Goal: Information Seeking & Learning: Learn about a topic

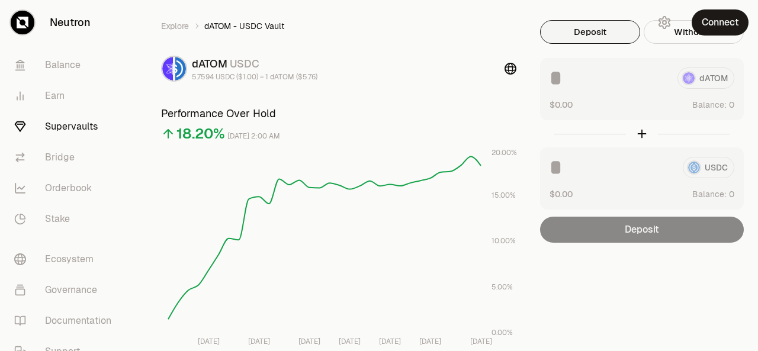
scroll to position [27, 0]
click at [701, 22] on button "Connect" at bounding box center [720, 22] width 57 height 26
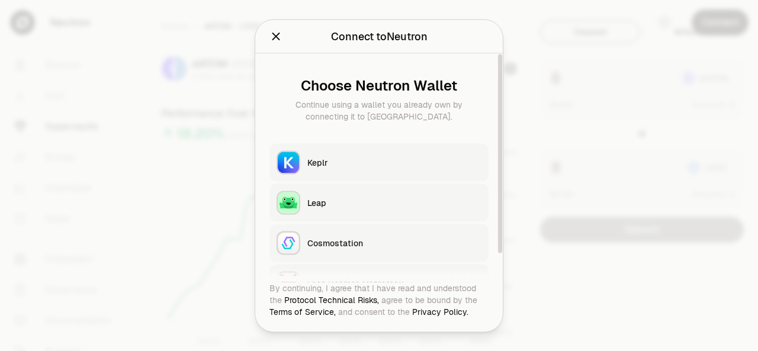
click at [321, 161] on div "Keplr" at bounding box center [395, 162] width 174 height 12
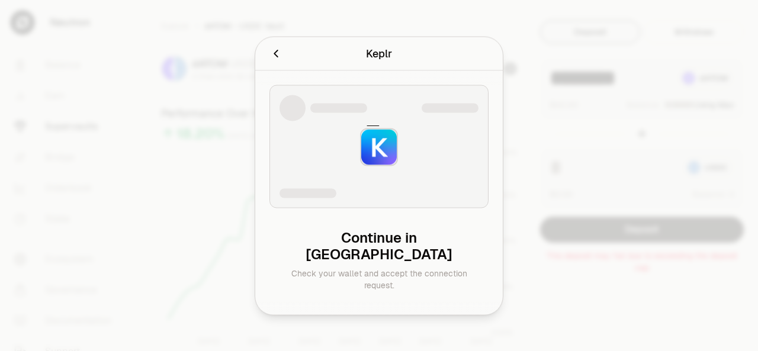
type input "********"
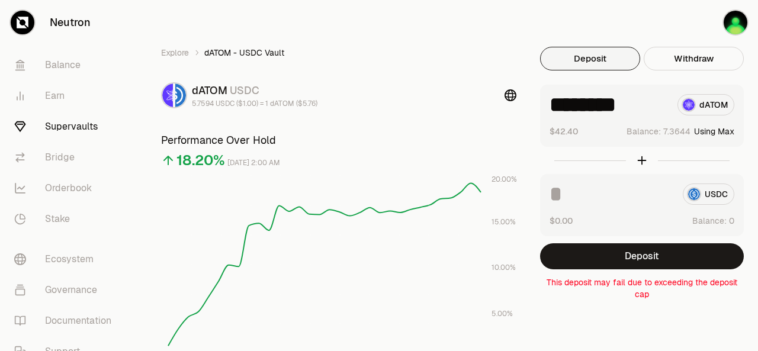
scroll to position [0, 0]
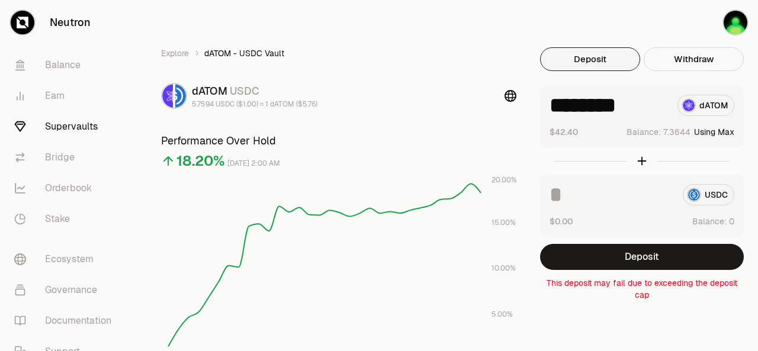
click at [642, 164] on div at bounding box center [642, 161] width 204 height 27
click at [643, 162] on div at bounding box center [642, 161] width 204 height 27
click at [712, 130] on button "Using Max" at bounding box center [714, 132] width 40 height 12
click at [58, 219] on link "Stake" at bounding box center [66, 219] width 123 height 31
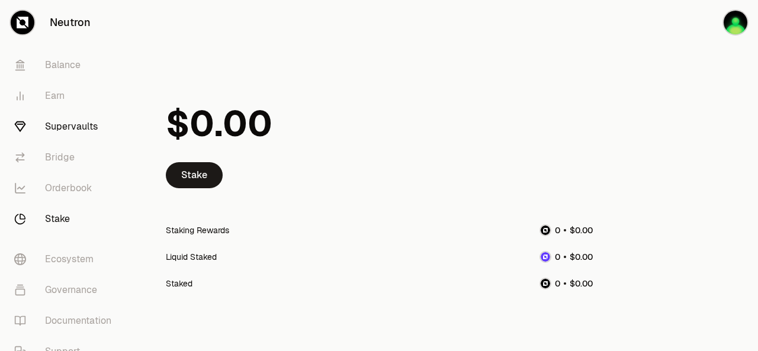
click at [63, 132] on link "Supervaults" at bounding box center [66, 126] width 123 height 31
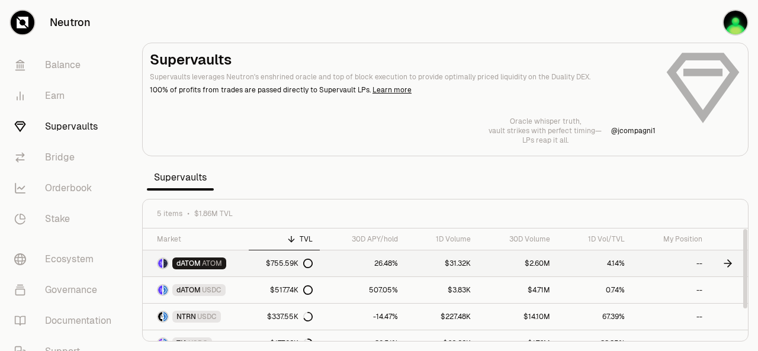
click at [199, 261] on span "dATOM" at bounding box center [189, 263] width 24 height 9
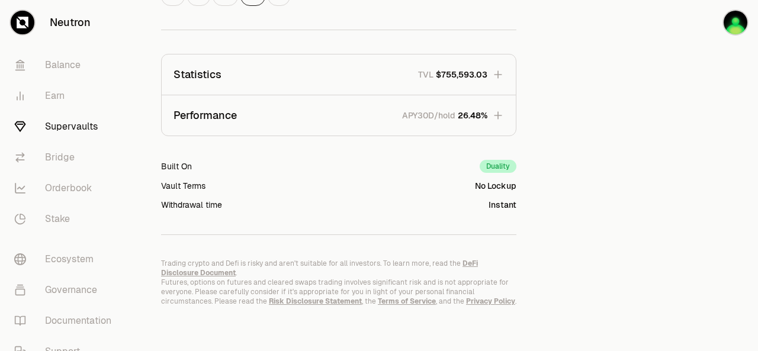
scroll to position [397, 0]
click at [499, 117] on icon "button" at bounding box center [498, 114] width 12 height 12
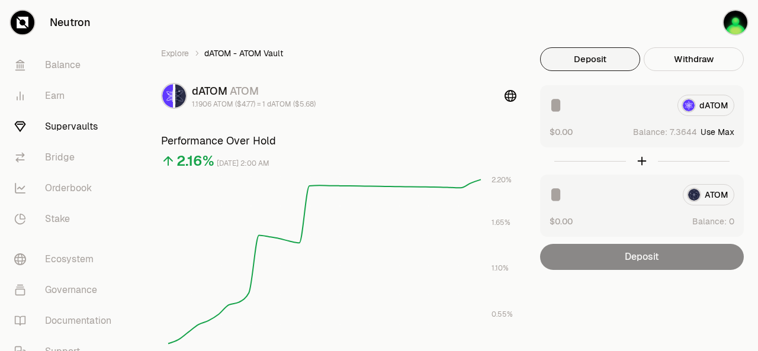
scroll to position [320, 0]
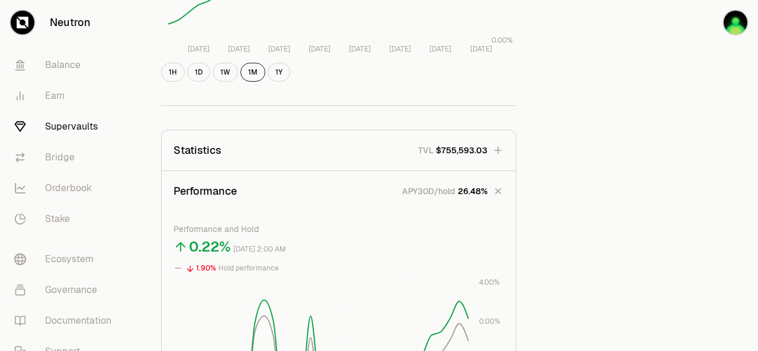
click at [499, 193] on icon "button" at bounding box center [498, 191] width 17 height 17
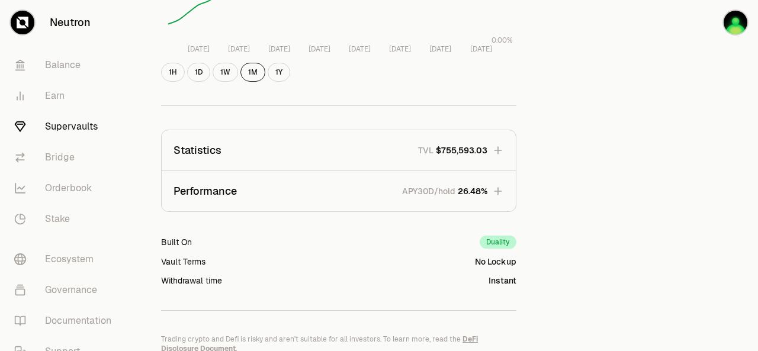
click at [501, 150] on icon "button" at bounding box center [498, 150] width 8 height 8
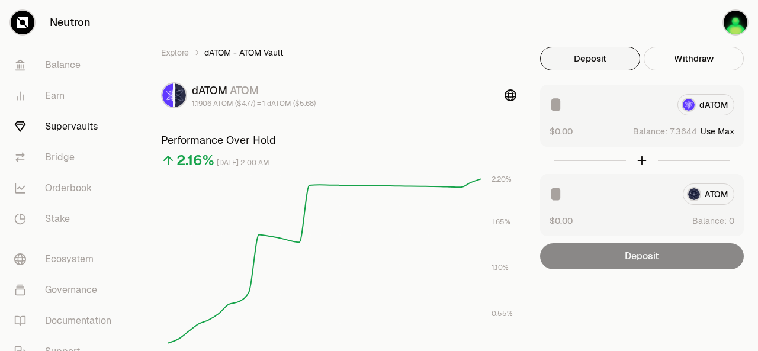
scroll to position [0, 0]
click at [639, 158] on div at bounding box center [642, 161] width 204 height 27
click at [697, 131] on span "4" at bounding box center [694, 132] width 5 height 11
click at [715, 133] on button "Use Max" at bounding box center [718, 132] width 34 height 12
type input "********"
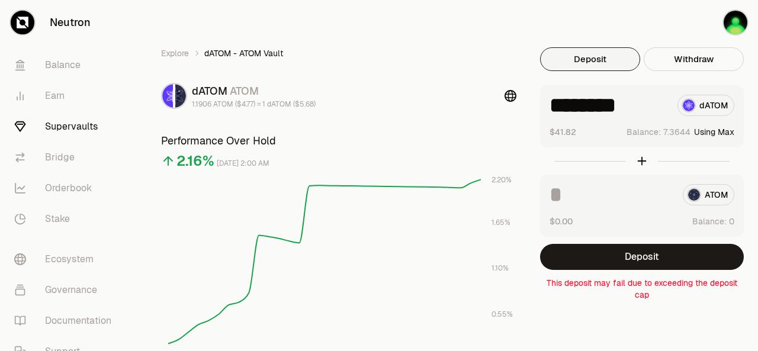
click at [708, 105] on div "******** dATOM" at bounding box center [642, 105] width 185 height 21
click at [690, 104] on div "******** dATOM" at bounding box center [642, 105] width 185 height 21
click at [60, 159] on link "Bridge" at bounding box center [66, 157] width 123 height 31
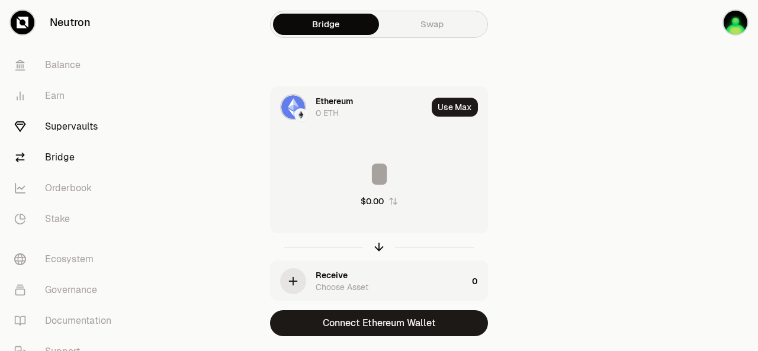
click at [64, 121] on link "Supervaults" at bounding box center [66, 126] width 123 height 31
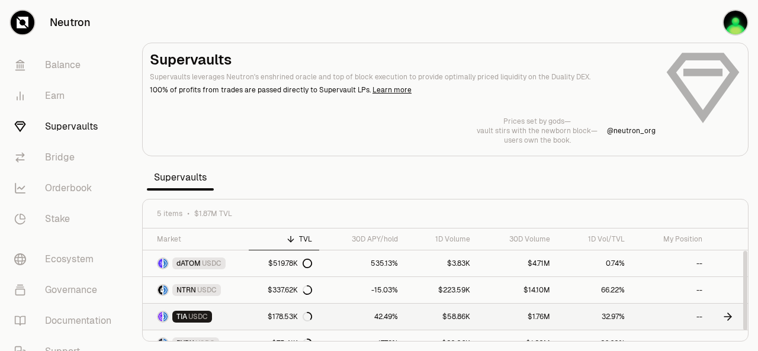
scroll to position [24, 0]
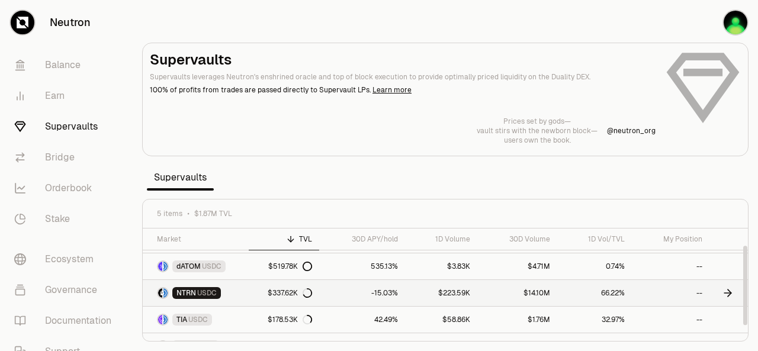
click at [337, 292] on link "-15.03%" at bounding box center [362, 293] width 86 height 26
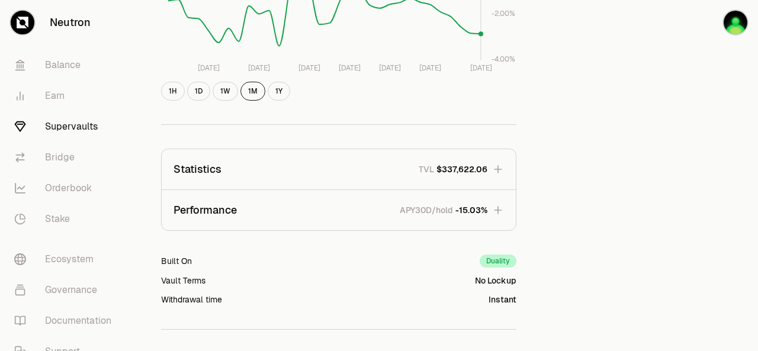
scroll to position [335, 0]
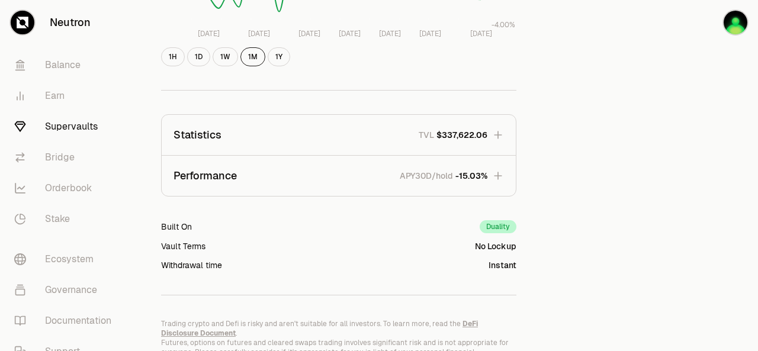
click at [495, 173] on icon "button" at bounding box center [498, 176] width 12 height 12
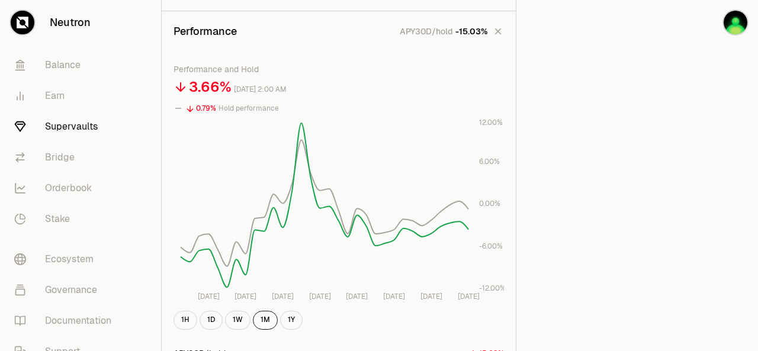
scroll to position [510, 0]
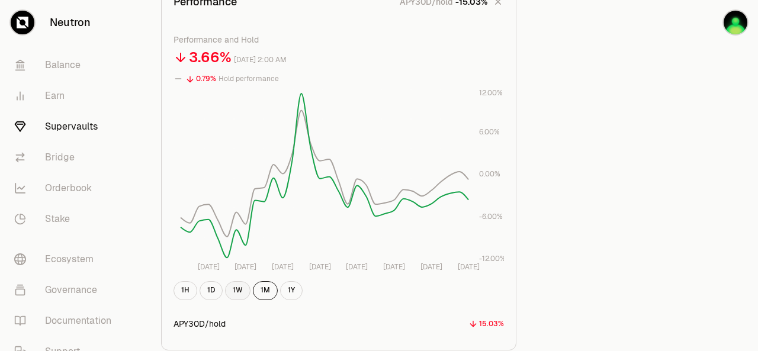
click at [233, 289] on button "1W" at bounding box center [237, 290] width 25 height 19
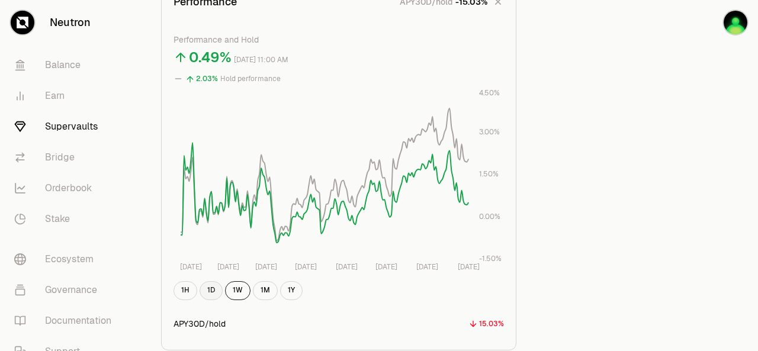
click at [212, 290] on button "1D" at bounding box center [211, 290] width 23 height 19
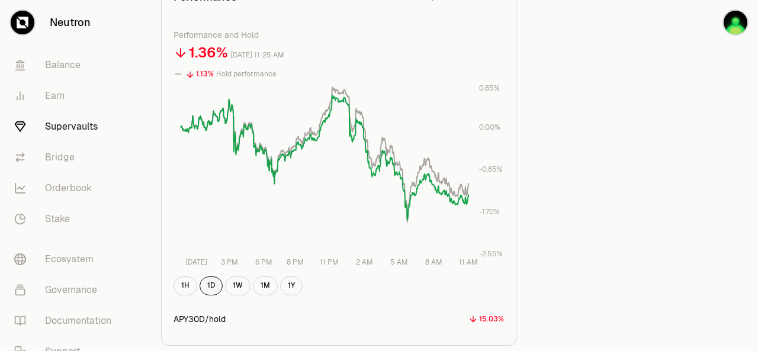
scroll to position [517, 0]
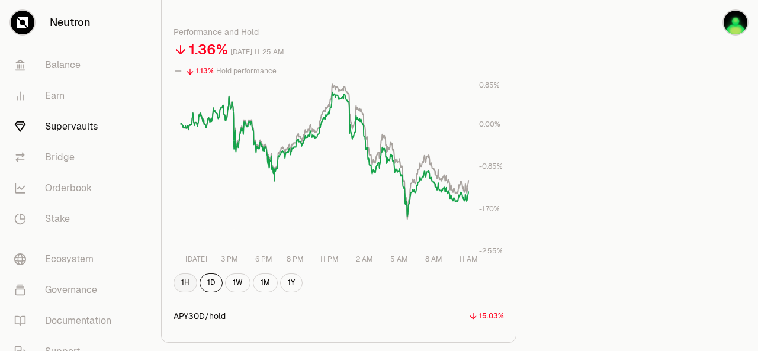
click at [187, 284] on button "1H" at bounding box center [186, 283] width 24 height 19
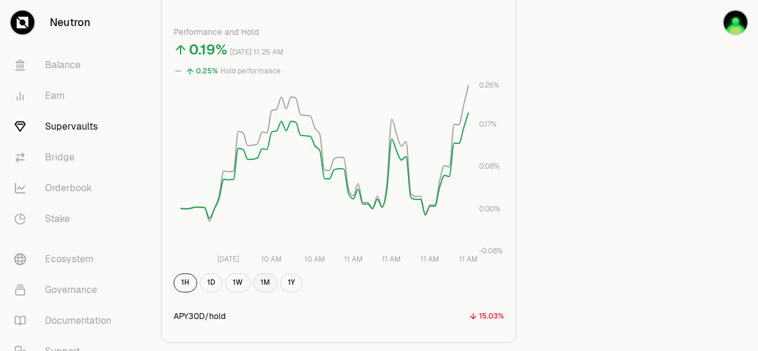
click at [267, 283] on button "1M" at bounding box center [265, 283] width 25 height 19
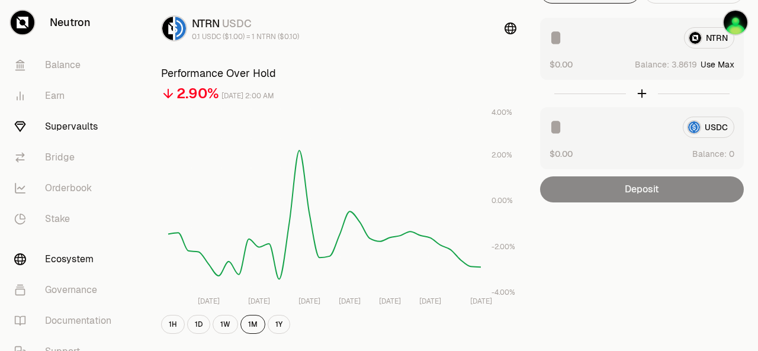
scroll to position [0, 0]
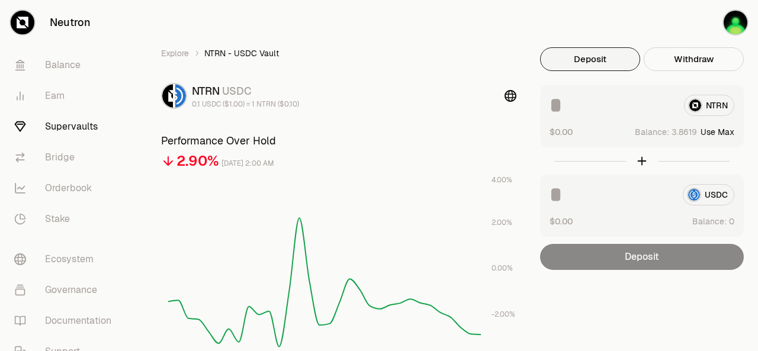
click at [82, 132] on link "Supervaults" at bounding box center [66, 126] width 123 height 31
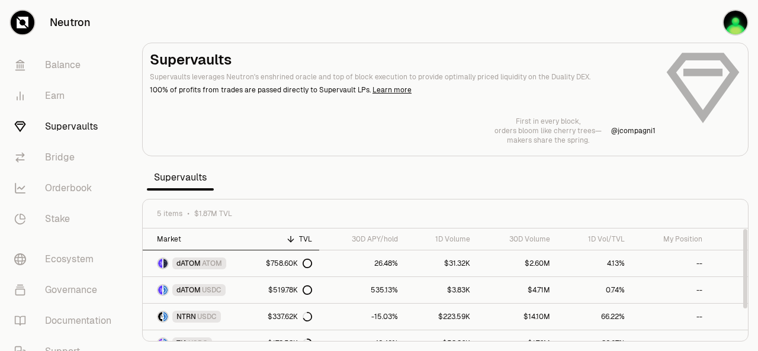
scroll to position [40, 0]
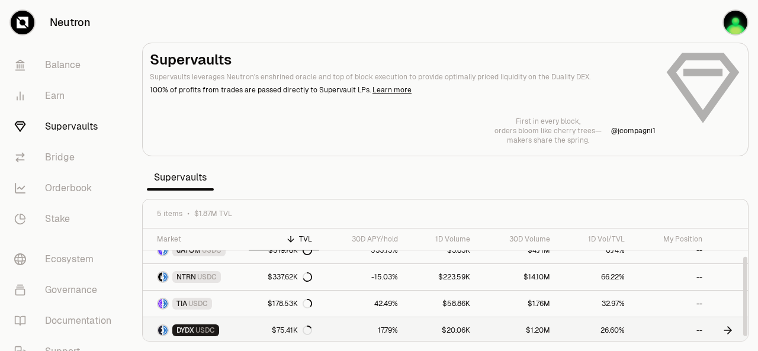
click at [190, 328] on span "DYDX" at bounding box center [186, 330] width 18 height 9
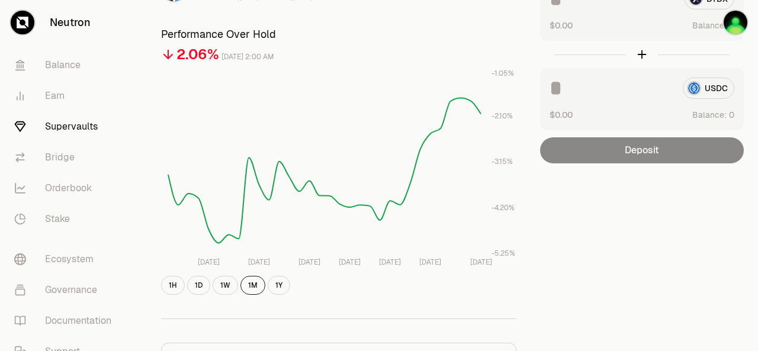
scroll to position [122, 0]
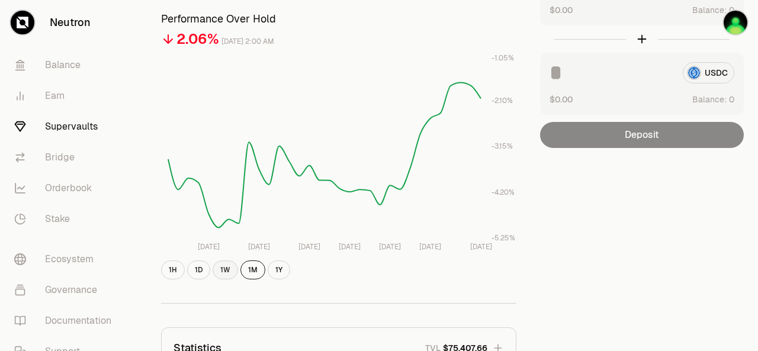
click at [217, 267] on button "1W" at bounding box center [225, 270] width 25 height 19
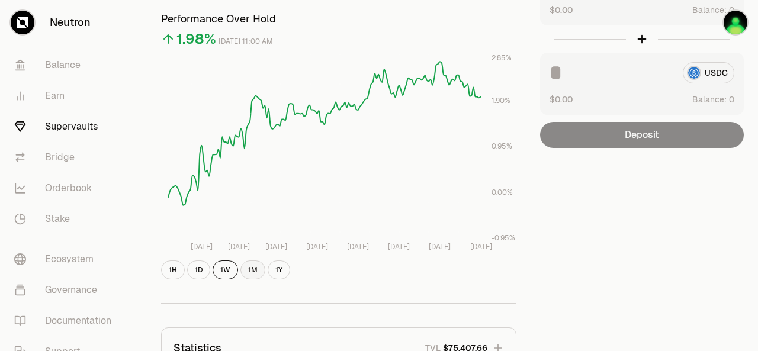
click at [251, 269] on button "1M" at bounding box center [253, 270] width 25 height 19
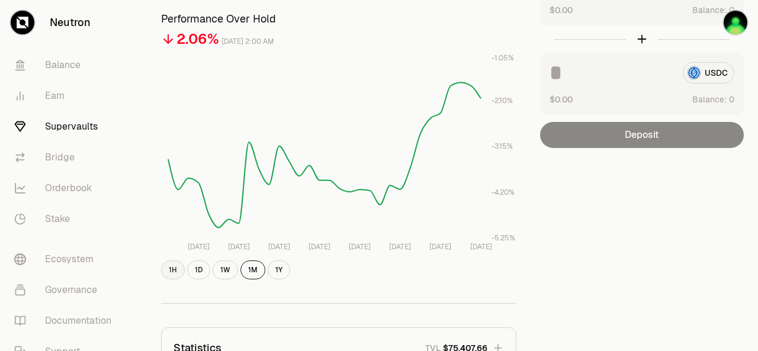
click at [177, 271] on button "1H" at bounding box center [173, 270] width 24 height 19
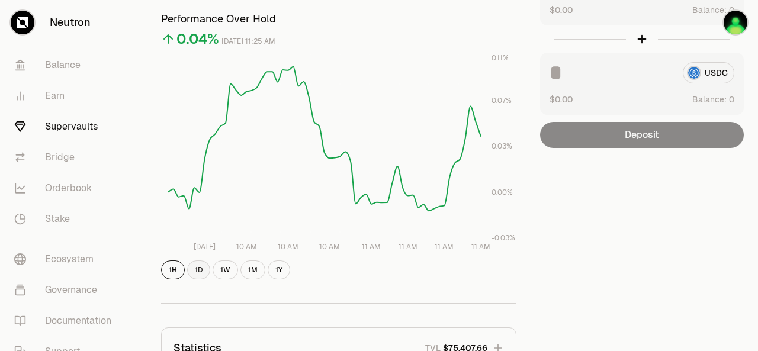
click at [197, 271] on button "1D" at bounding box center [198, 270] width 23 height 19
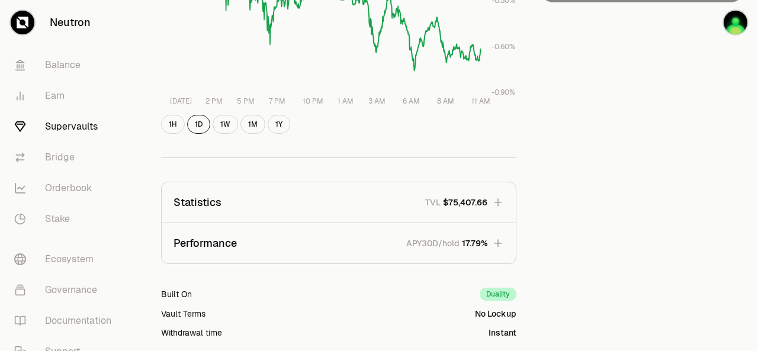
scroll to position [268, 0]
click at [499, 245] on icon "button" at bounding box center [498, 243] width 8 height 8
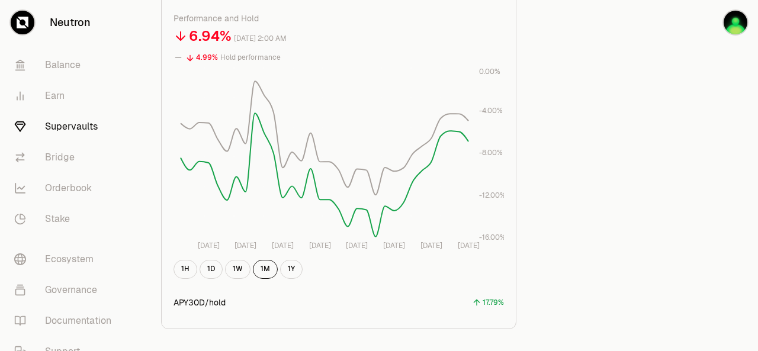
scroll to position [537, 0]
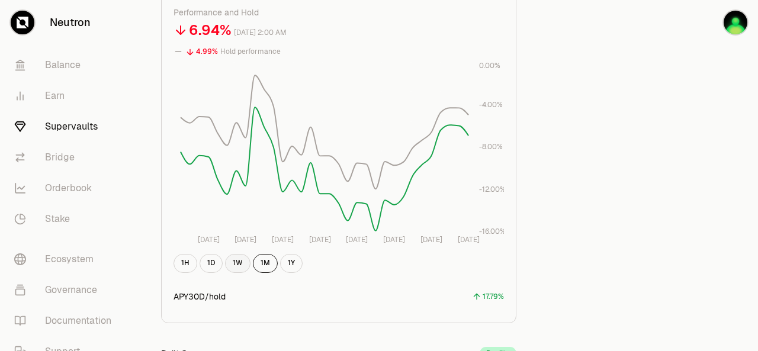
click at [237, 259] on button "1W" at bounding box center [237, 263] width 25 height 19
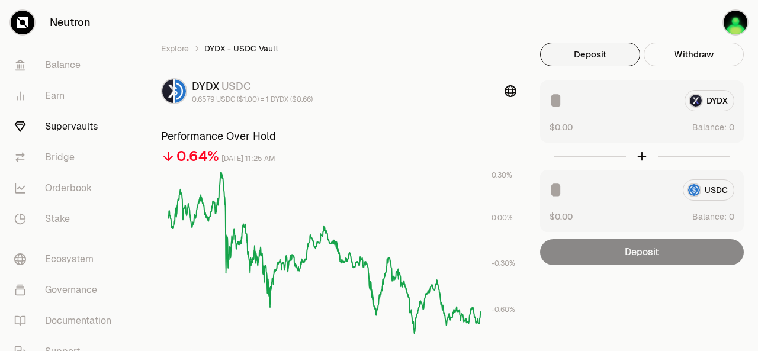
scroll to position [0, 0]
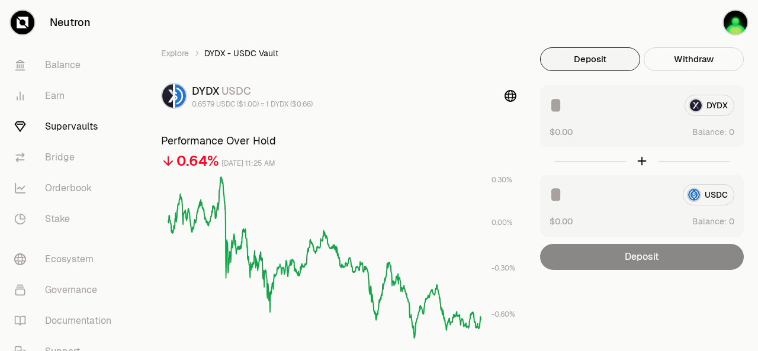
click at [85, 130] on link "Supervaults" at bounding box center [66, 126] width 123 height 31
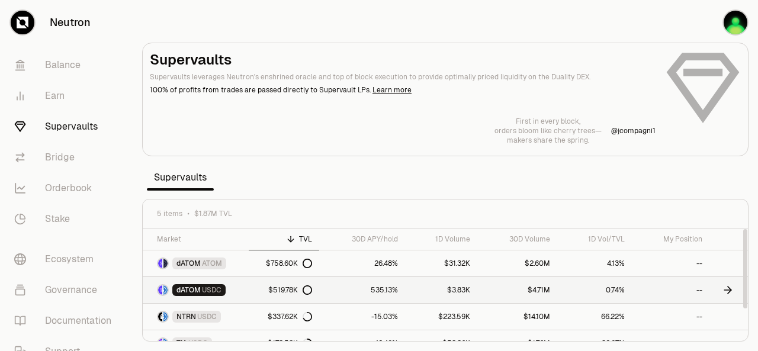
click at [197, 290] on span "dATOM" at bounding box center [189, 290] width 24 height 9
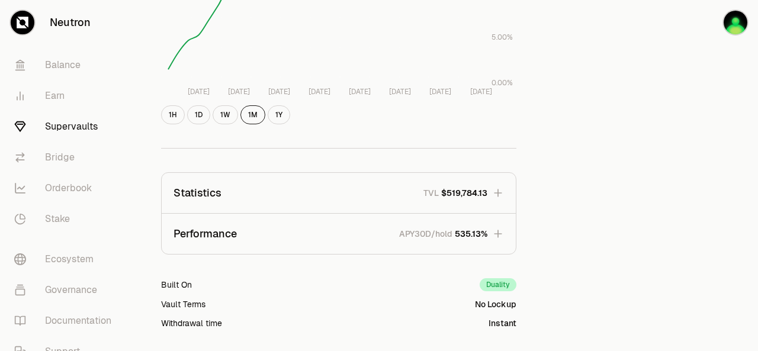
scroll to position [280, 0]
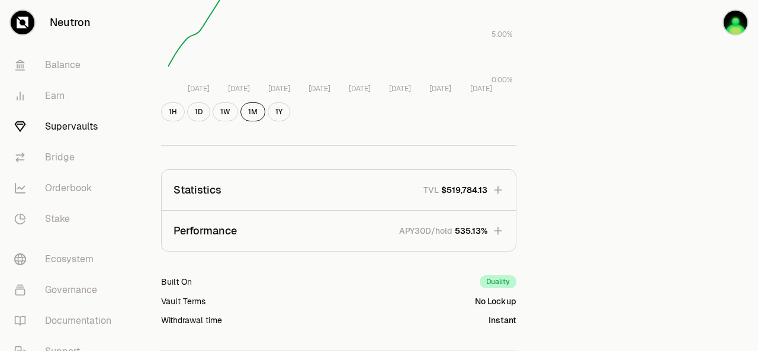
click at [498, 232] on icon "button" at bounding box center [498, 231] width 12 height 12
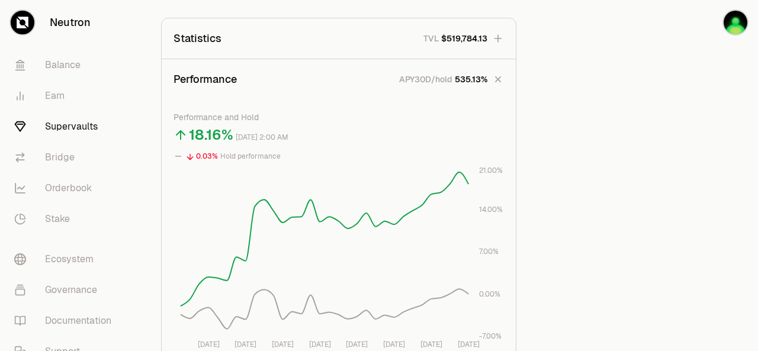
scroll to position [304, 0]
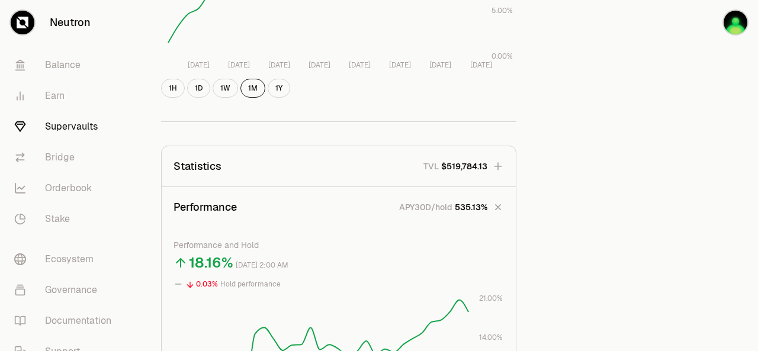
click at [82, 129] on link "Supervaults" at bounding box center [66, 126] width 123 height 31
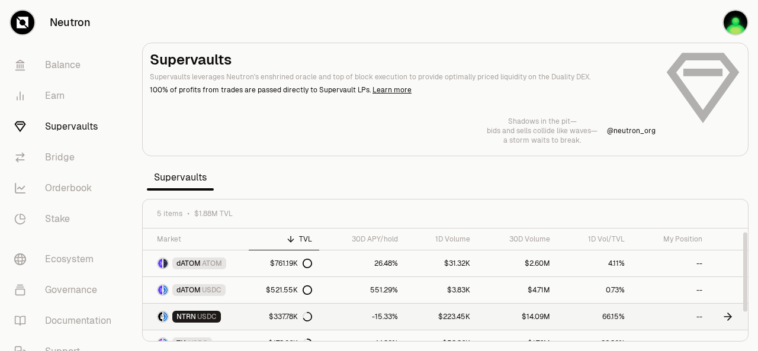
scroll to position [40, 0]
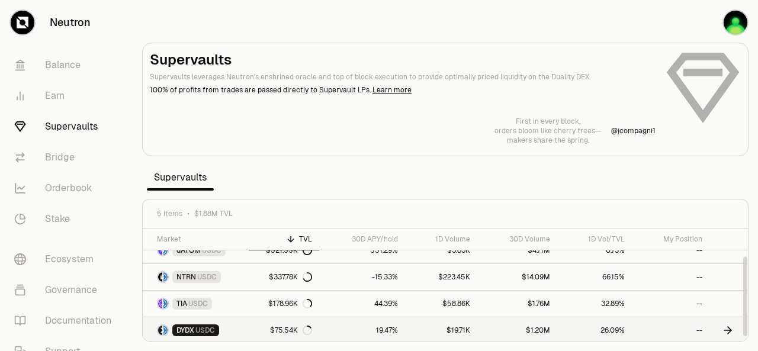
click at [277, 326] on div "$75.54K" at bounding box center [291, 330] width 42 height 9
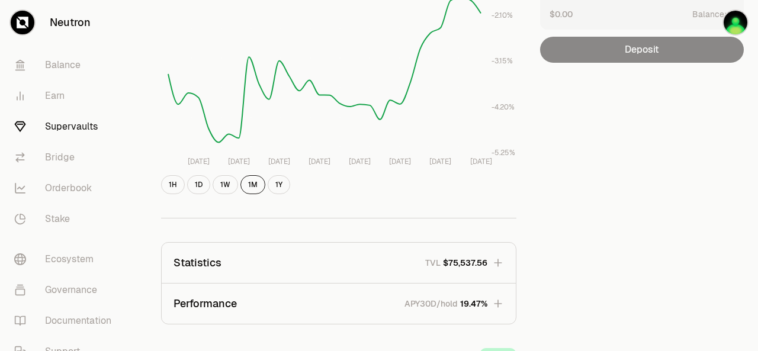
scroll to position [217, 0]
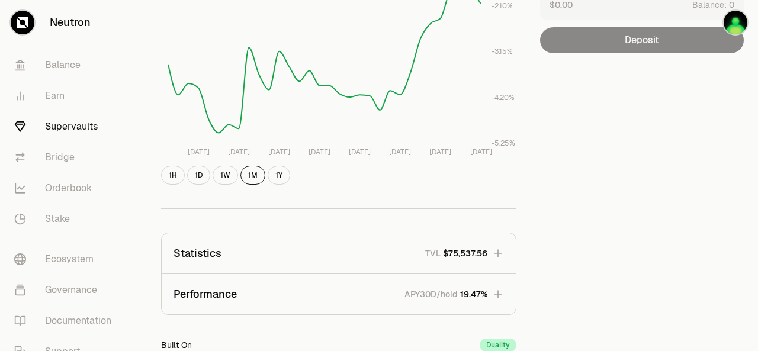
click at [501, 294] on icon "button" at bounding box center [498, 294] width 8 height 8
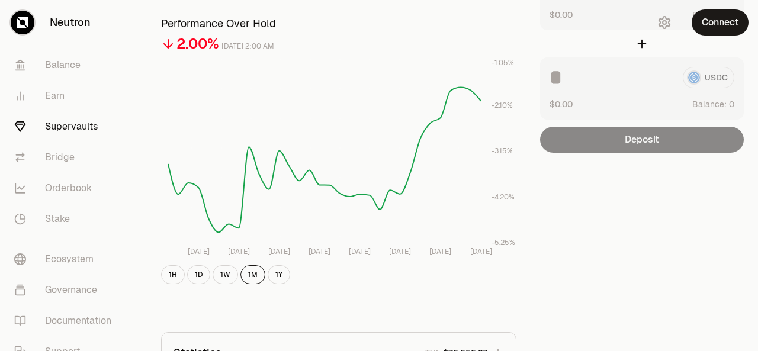
scroll to position [421, 0]
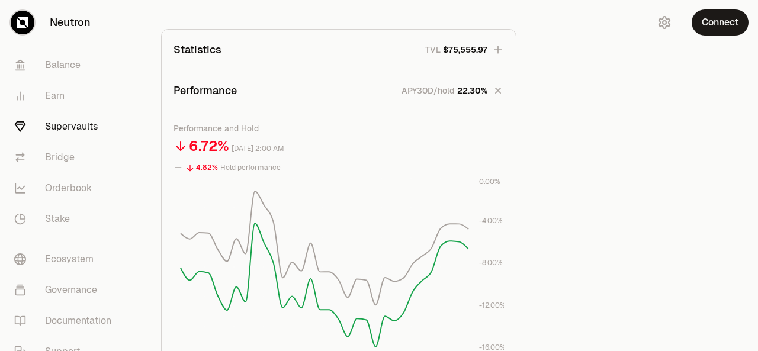
click at [66, 127] on link "Supervaults" at bounding box center [66, 126] width 123 height 31
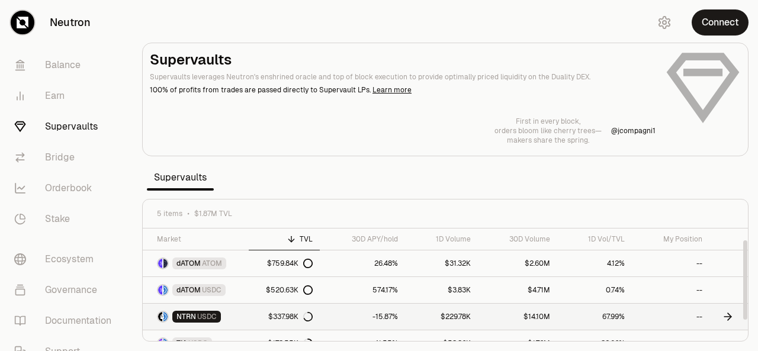
scroll to position [40, 0]
